Goal: Register for event/course

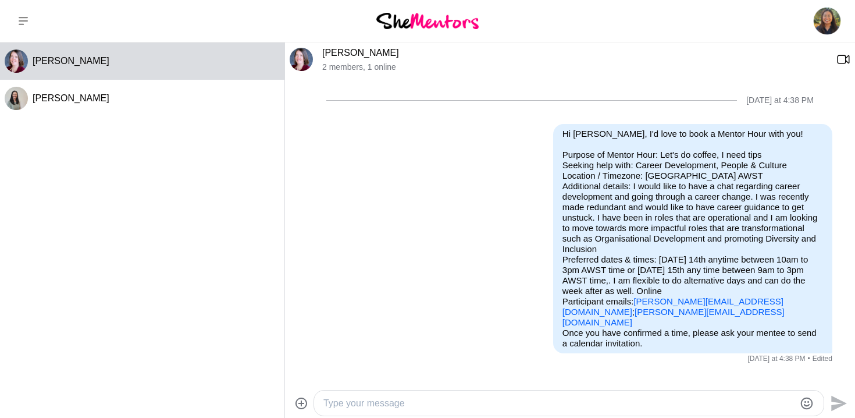
scroll to position [239, 0]
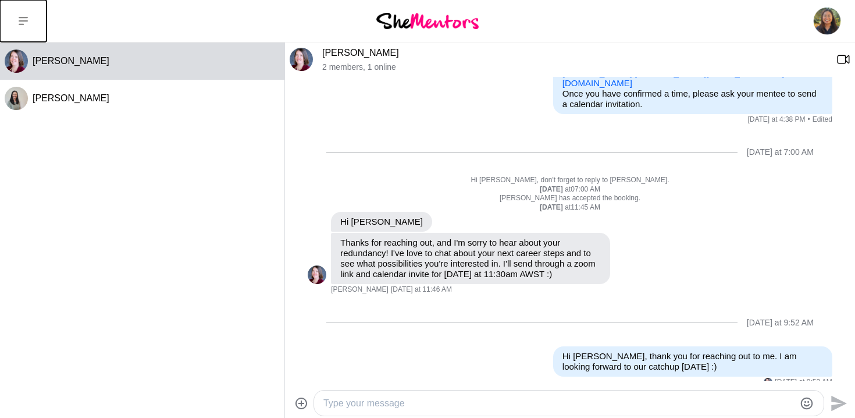
click at [22, 22] on icon at bounding box center [23, 20] width 9 height 9
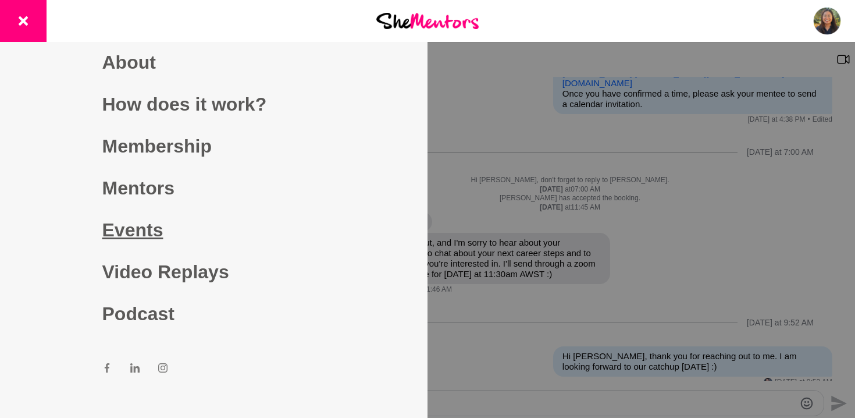
click at [130, 229] on link "Events" at bounding box center [213, 230] width 223 height 42
click at [142, 228] on link "Events" at bounding box center [213, 230] width 223 height 42
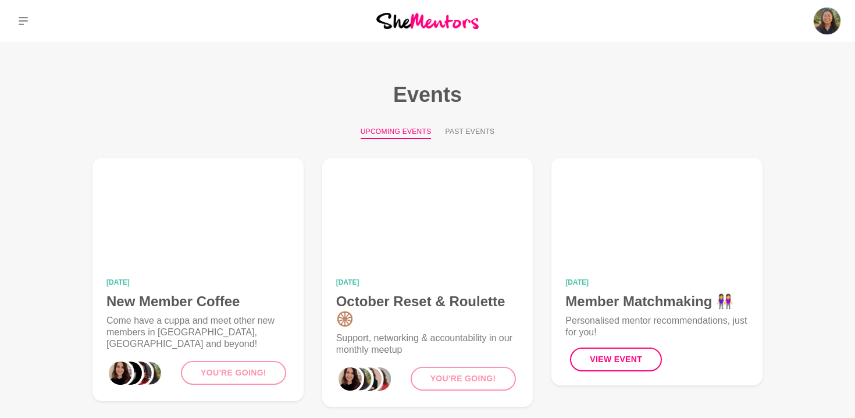
scroll to position [111, 0]
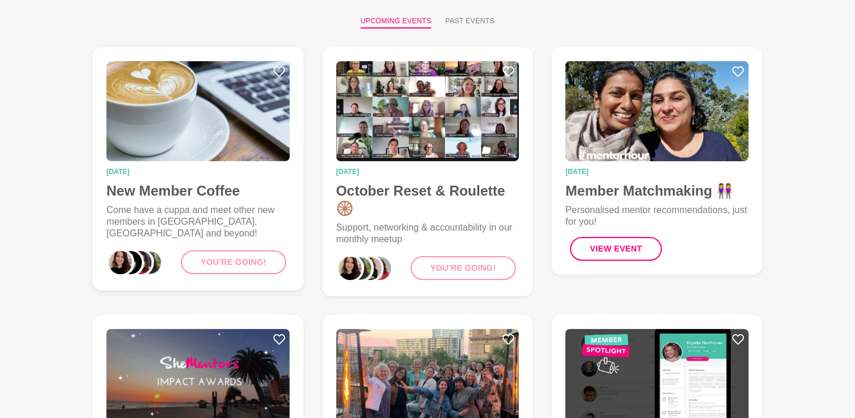
click at [239, 172] on time "21 October 2025" at bounding box center [197, 171] width 183 height 7
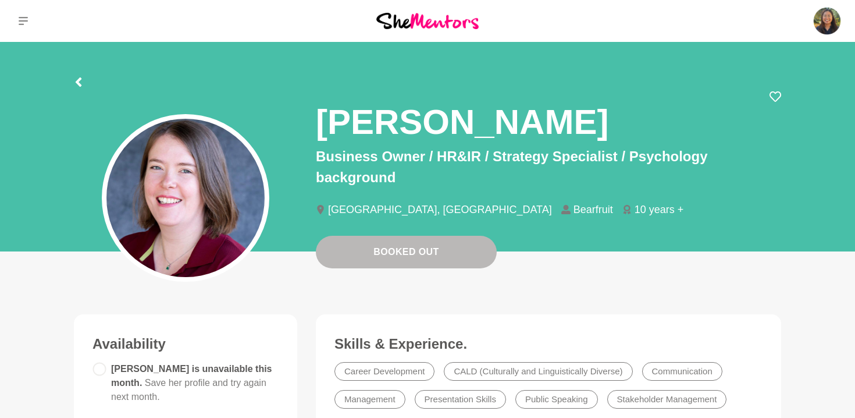
scroll to position [628, 0]
